Goal: Task Accomplishment & Management: Manage account settings

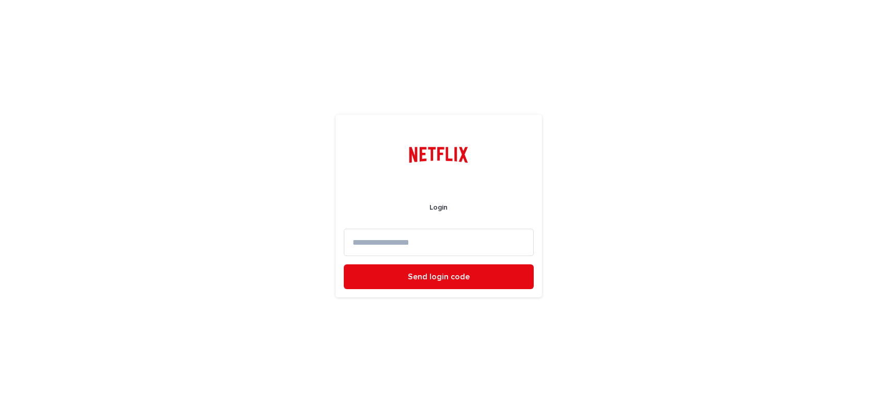
click at [407, 239] on input at bounding box center [439, 242] width 190 height 27
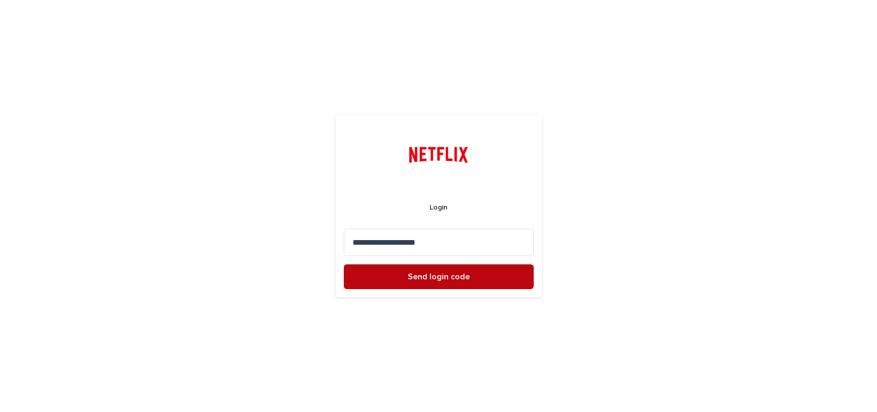
type input "**********"
click at [424, 270] on button "Send login code" at bounding box center [439, 276] width 190 height 25
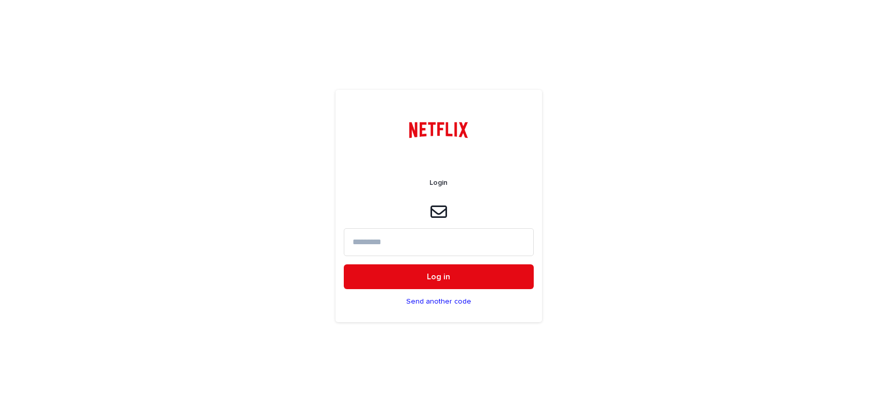
click at [385, 243] on input at bounding box center [439, 241] width 190 height 27
click at [379, 238] on input at bounding box center [439, 241] width 190 height 27
paste input "******"
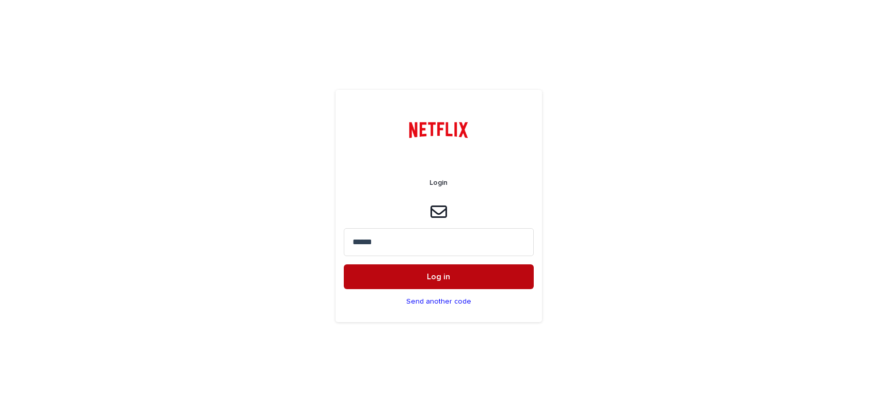
type input "******"
click at [435, 278] on span "Log in" at bounding box center [438, 277] width 23 height 8
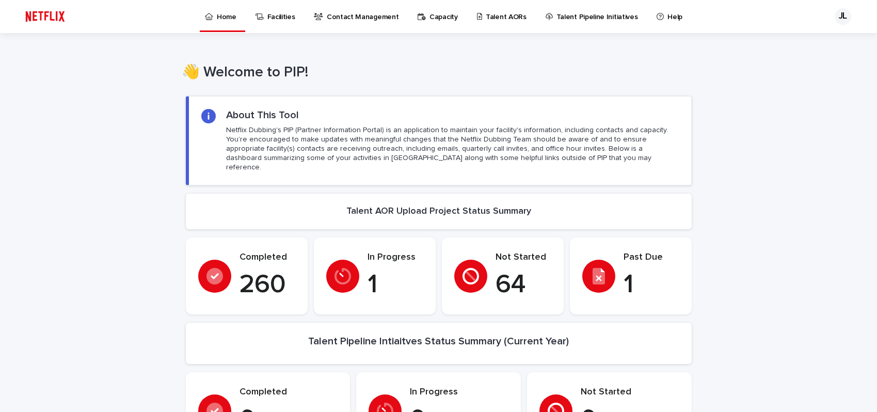
click at [498, 19] on p "Talent AORs" at bounding box center [506, 11] width 41 height 22
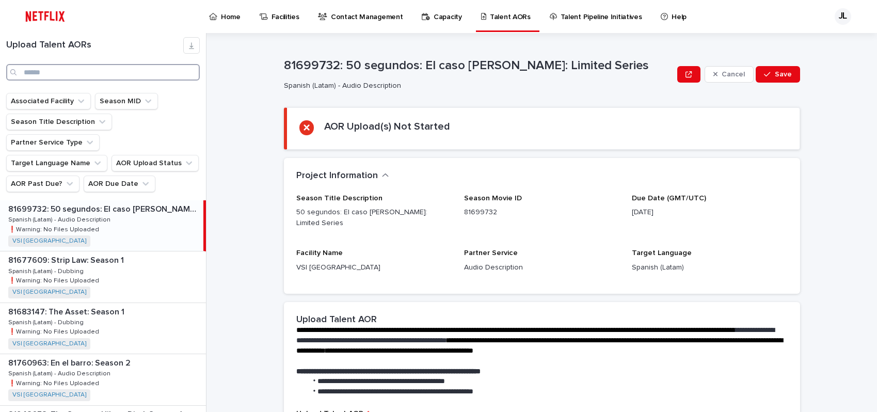
click at [129, 74] on input "Search" at bounding box center [103, 72] width 194 height 17
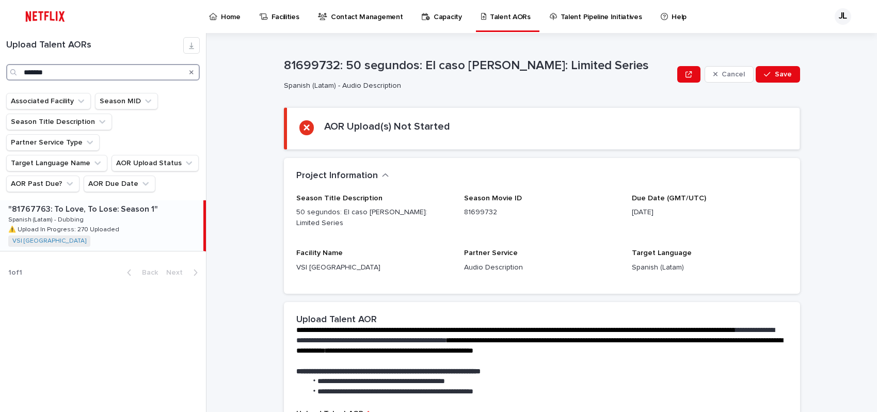
type input "*******"
click at [106, 224] on p "⚠️ Upload In Progress: 270 Uploaded" at bounding box center [64, 228] width 113 height 9
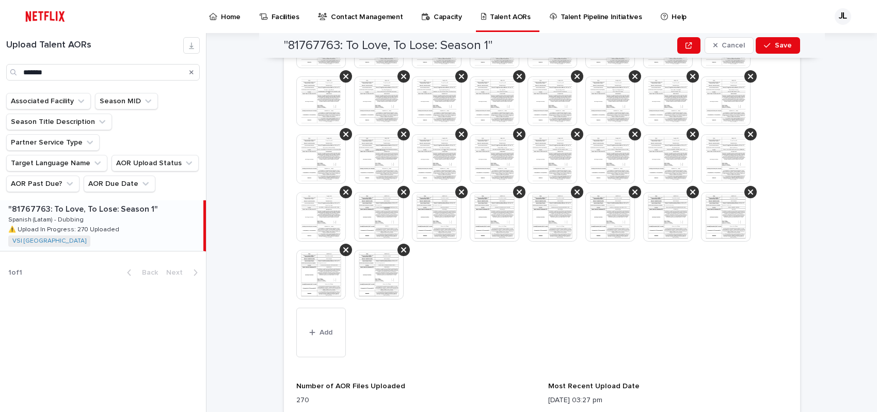
scroll to position [833, 0]
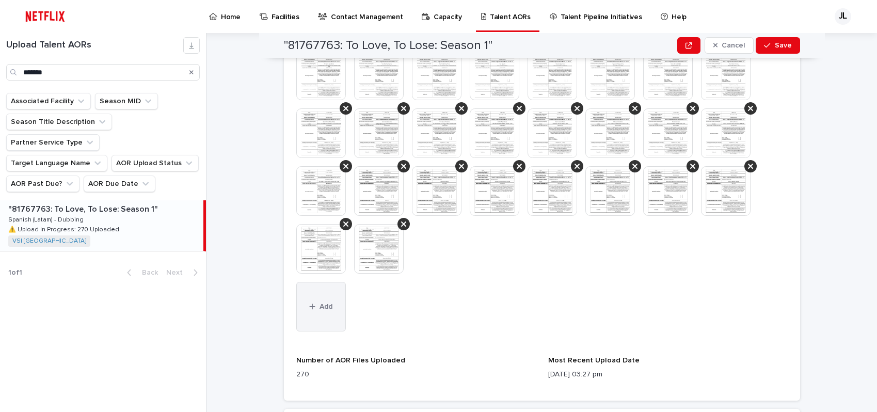
click at [323, 301] on button "Add" at bounding box center [321, 307] width 50 height 50
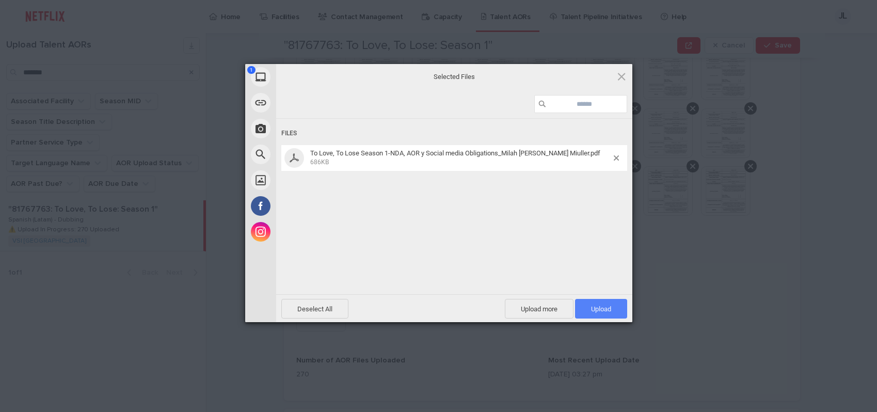
click at [597, 307] on span "Upload 1" at bounding box center [601, 309] width 20 height 8
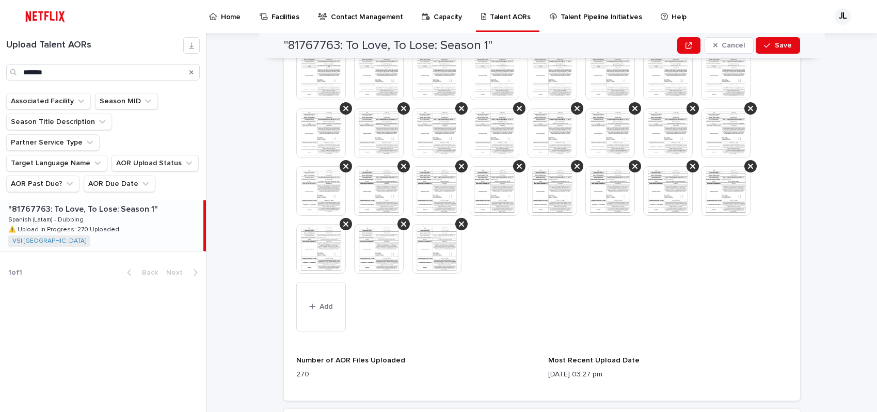
click at [717, 191] on img at bounding box center [726, 191] width 50 height 50
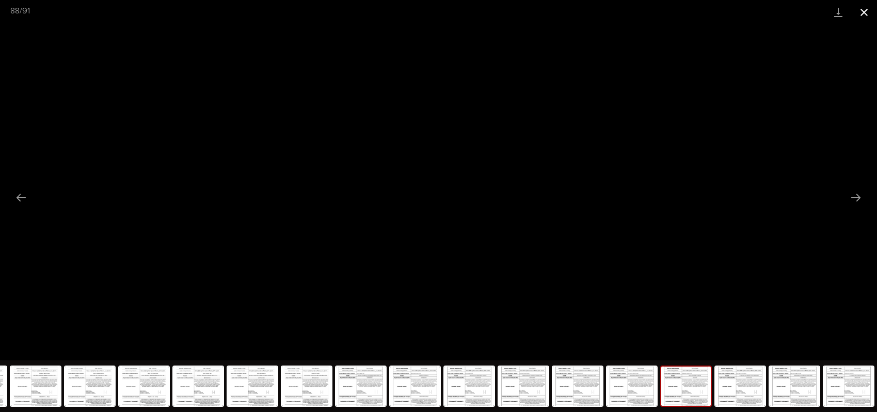
click at [863, 15] on button "Close gallery" at bounding box center [864, 12] width 26 height 24
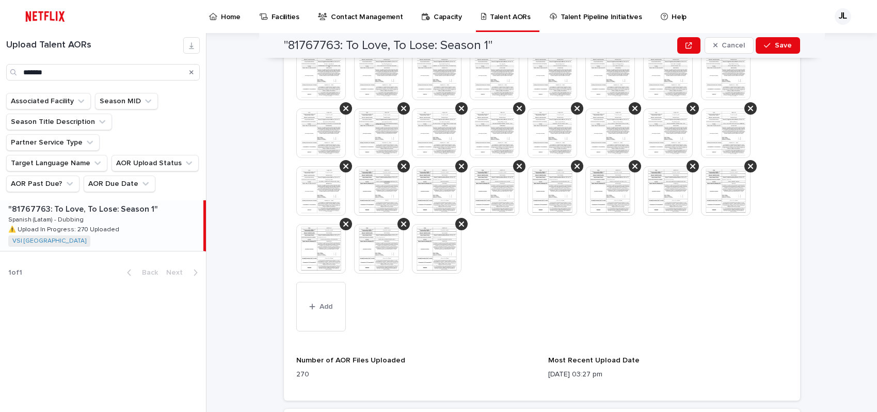
click at [376, 247] on img at bounding box center [379, 249] width 50 height 50
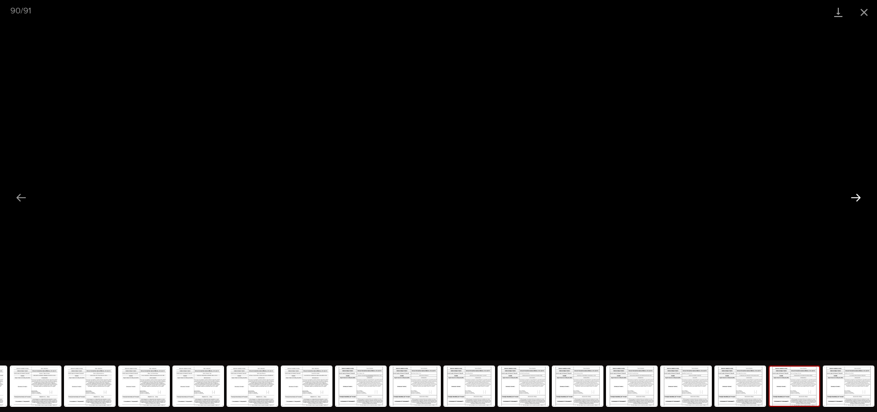
click at [856, 205] on button "Next slide" at bounding box center [856, 197] width 22 height 20
click at [864, 18] on button "Close gallery" at bounding box center [864, 12] width 26 height 24
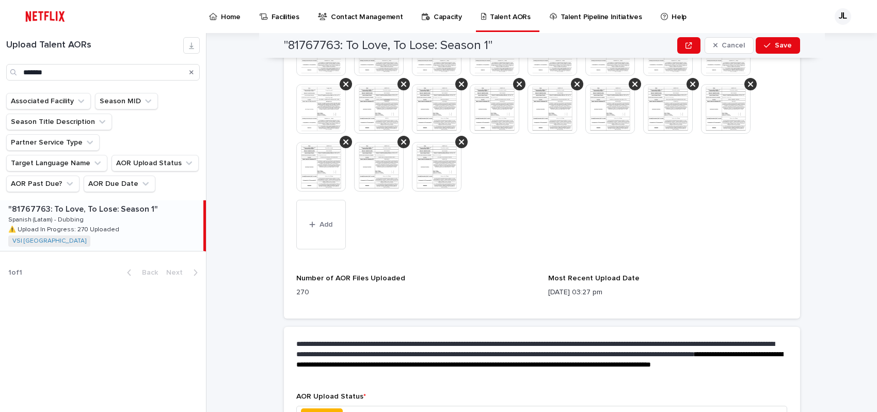
scroll to position [987, 0]
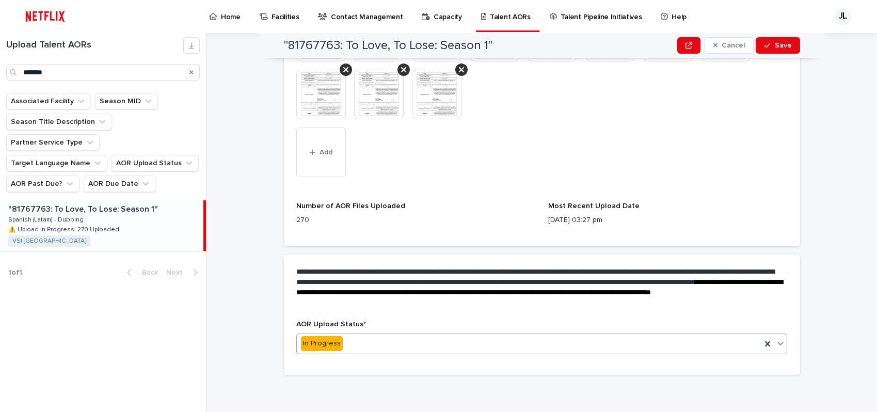
click at [776, 343] on icon at bounding box center [780, 343] width 10 height 10
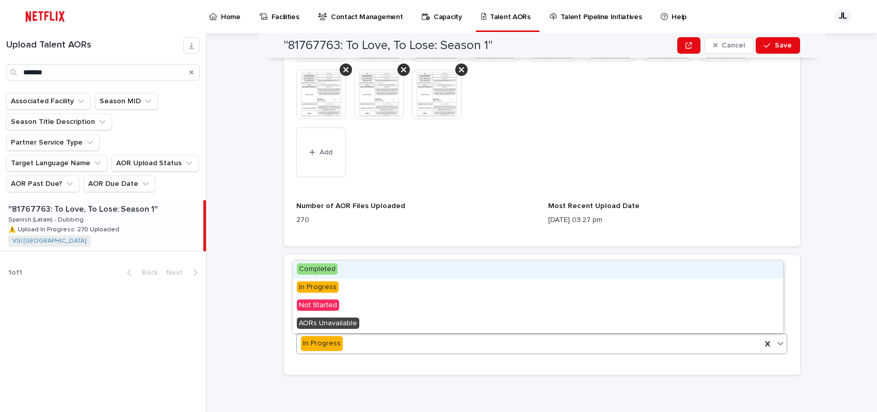
drag, startPoint x: 342, startPoint y: 281, endPoint x: 343, endPoint y: 266, distance: 14.5
click at [343, 266] on div "Completed" at bounding box center [538, 270] width 490 height 18
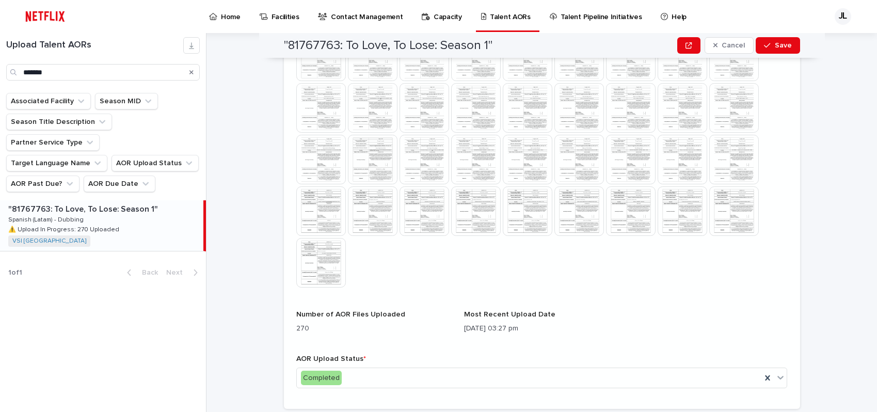
scroll to position [693, 0]
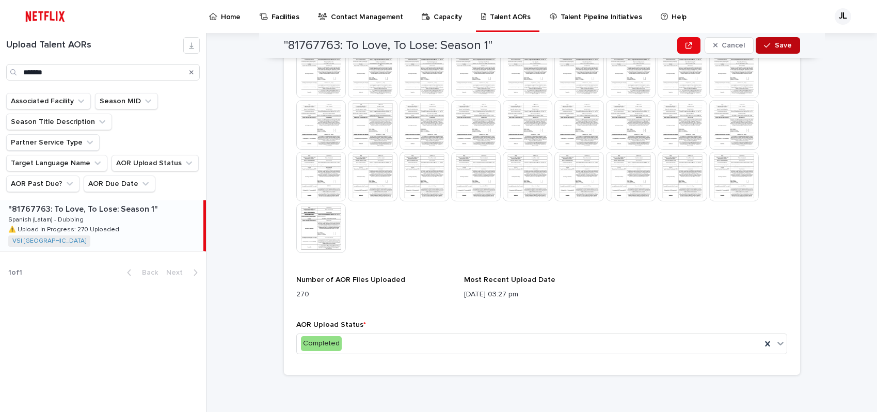
click at [775, 46] on span "Save" at bounding box center [783, 45] width 17 height 7
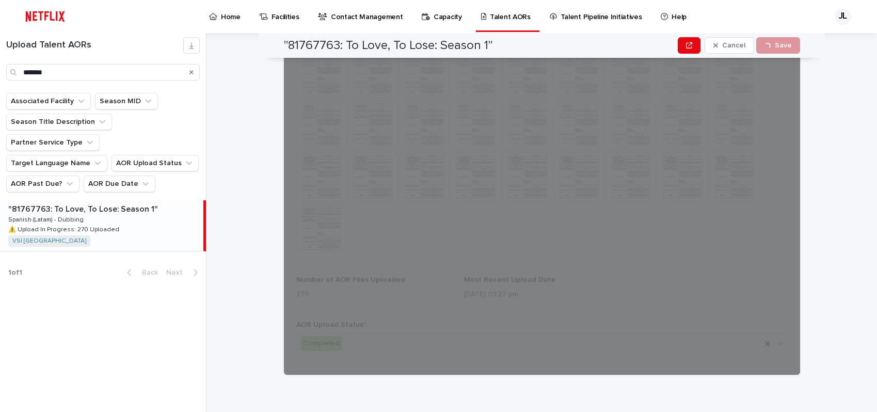
scroll to position [687, 0]
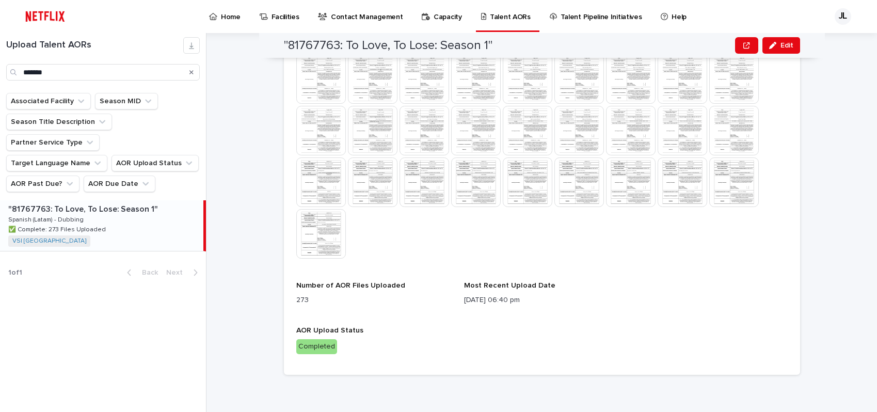
click at [672, 305] on div "Upload Talent AORs This file cannot be opened Download File Number of AOR Files…" at bounding box center [541, 21] width 491 height 682
click at [191, 70] on icon "Search" at bounding box center [191, 72] width 4 height 6
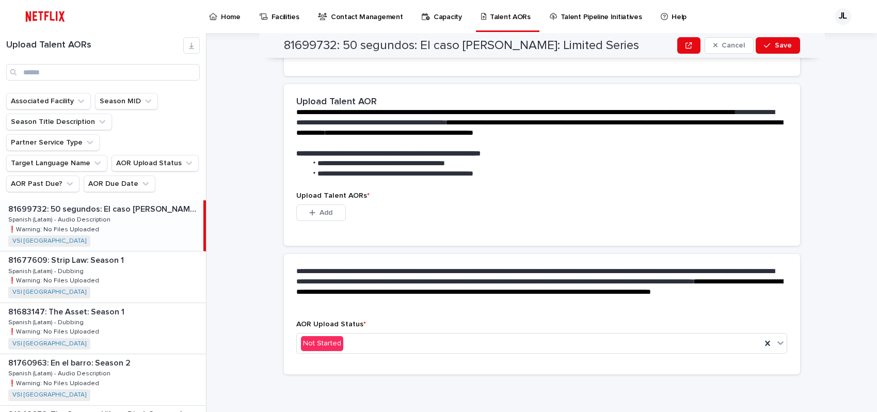
scroll to position [218, 0]
click at [89, 76] on input "Search" at bounding box center [103, 72] width 194 height 17
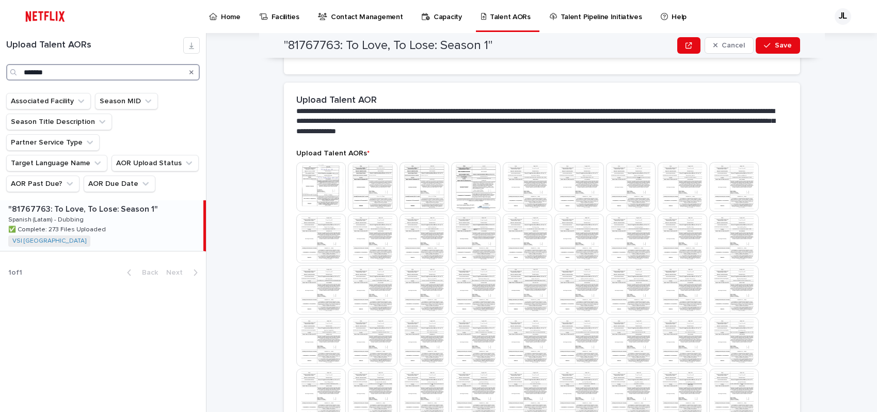
scroll to position [687, 0]
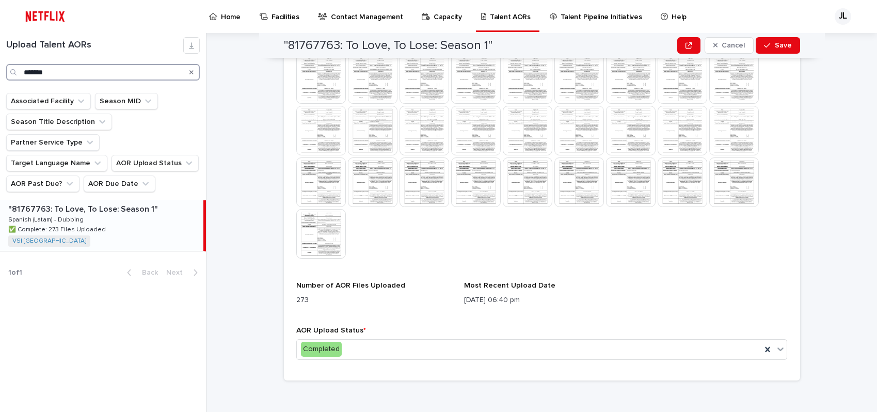
type input "*******"
click at [193, 71] on div "Search" at bounding box center [191, 72] width 17 height 17
click at [849, 16] on div "JL" at bounding box center [843, 16] width 17 height 17
click at [818, 47] on p "Log Out" at bounding box center [833, 44] width 65 height 18
